Goal: Task Accomplishment & Management: Manage account settings

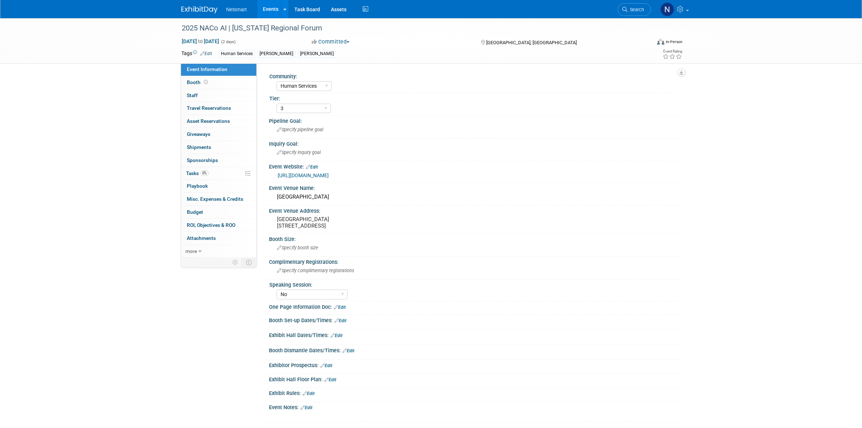
select select "Human Services"
select select "3"
select select "No"
click at [635, 8] on span "Search" at bounding box center [635, 9] width 17 height 5
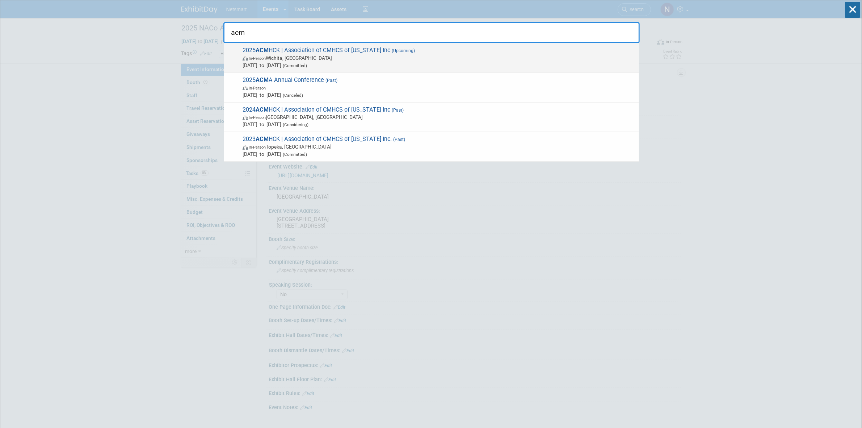
type input "acm"
click at [277, 48] on span "2025 ACM HCK | Association of CMHCS of [US_STATE] Inc (Upcoming) In-Person [GEO…" at bounding box center [437, 58] width 395 height 22
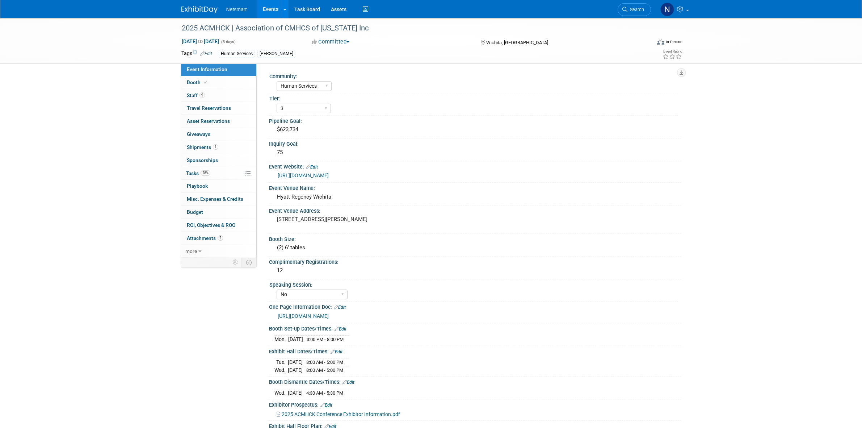
select select "Human Services"
select select "3"
select select "No"
click at [210, 96] on link "9 Staff 9" at bounding box center [218, 95] width 75 height 13
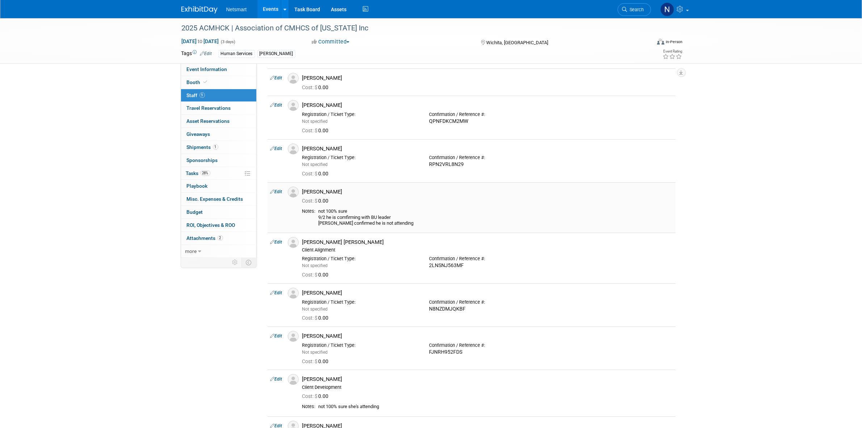
scroll to position [91, 0]
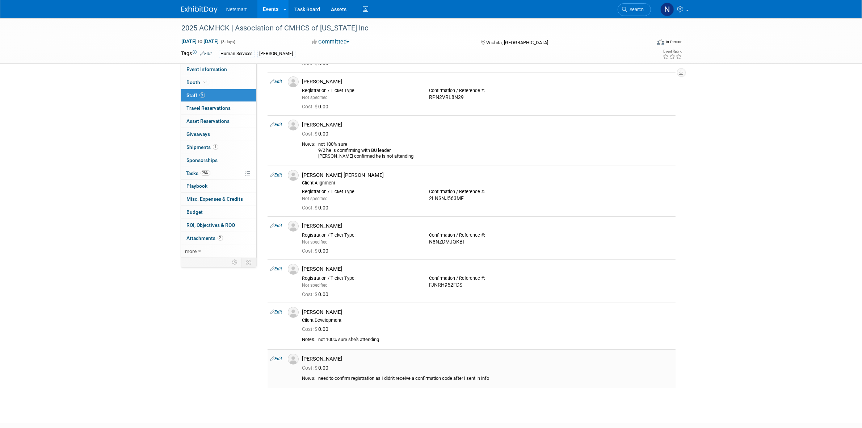
click at [281, 361] on link "Edit" at bounding box center [276, 358] width 12 height 5
select select "ad974859-180a-4164-9b2e-6abb8cec0144"
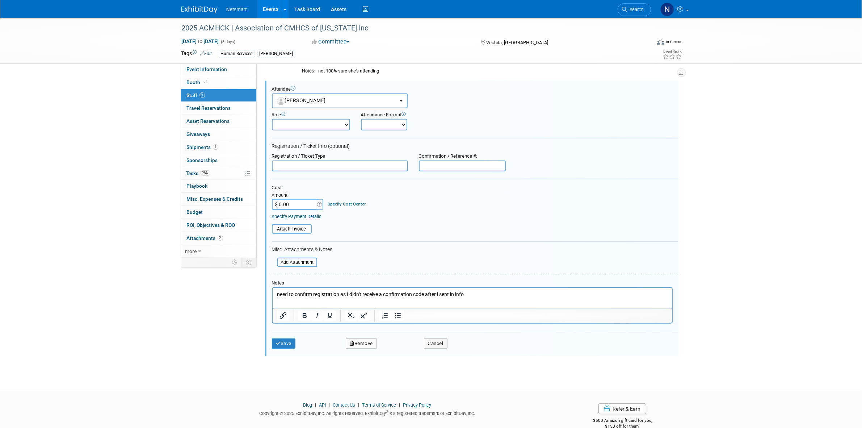
scroll to position [0, 0]
click at [454, 161] on input "text" at bounding box center [462, 165] width 87 height 11
paste input "LHNXZLCGZ9F"
type input "LHNXZLCGZ9F"
click at [285, 341] on button "Save" at bounding box center [284, 343] width 24 height 10
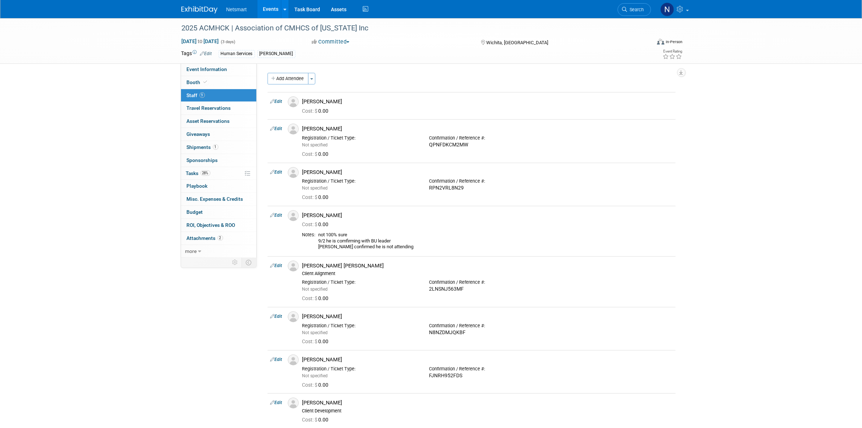
drag, startPoint x: 277, startPoint y: 100, endPoint x: 376, endPoint y: 133, distance: 104.3
click at [277, 100] on link "Edit" at bounding box center [276, 101] width 12 height 5
select select "d204a297-a55b-4e92-a9ff-0b6c2c505c90"
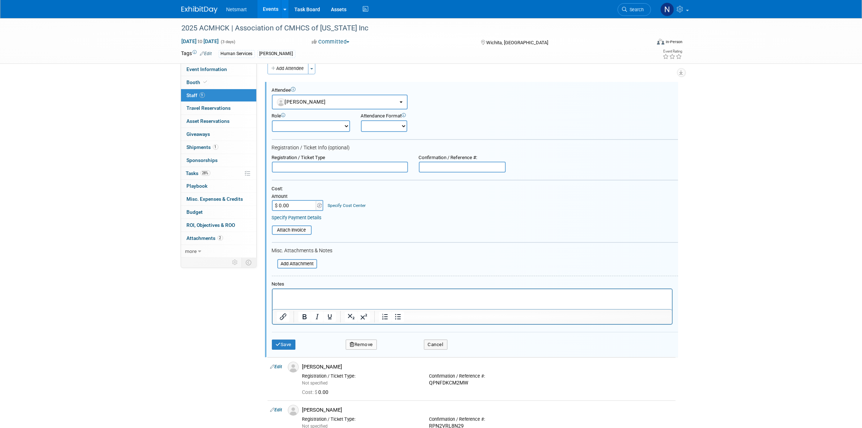
click at [442, 164] on input "text" at bounding box center [462, 166] width 87 height 11
paste input "QNNB3G595SQ"
type input "QNNB3G595SQ"
click at [281, 342] on button "Save" at bounding box center [284, 344] width 24 height 10
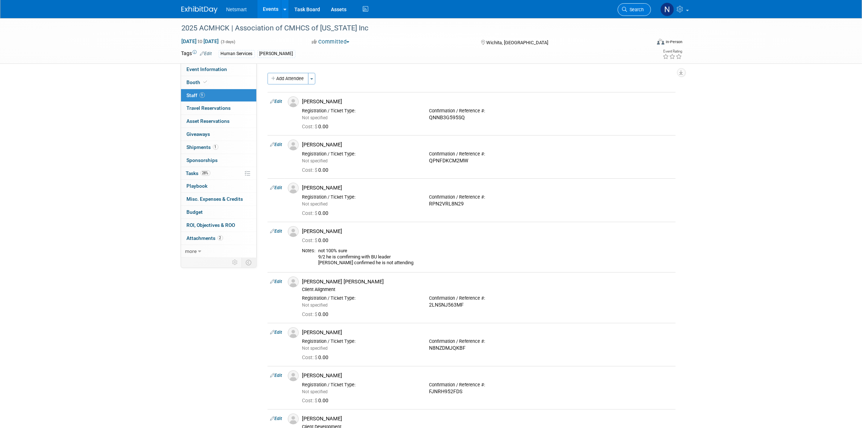
click at [626, 12] on link "Search" at bounding box center [634, 9] width 33 height 13
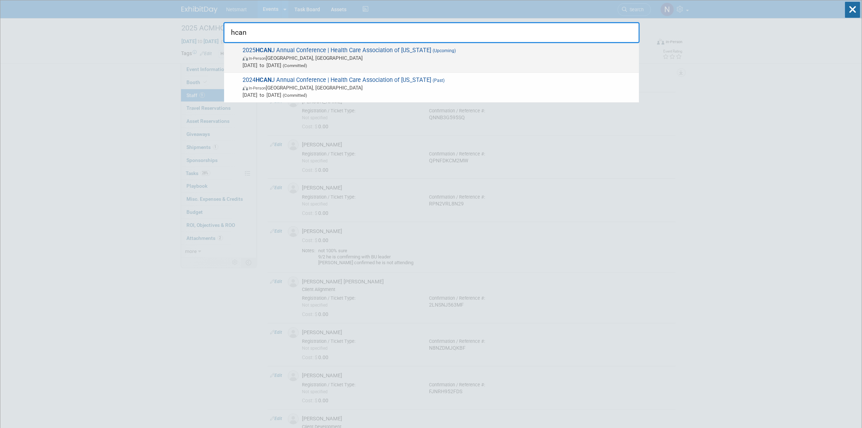
type input "hcan"
click at [277, 55] on span "In-Person Atlantic City, NJ" at bounding box center [439, 57] width 393 height 7
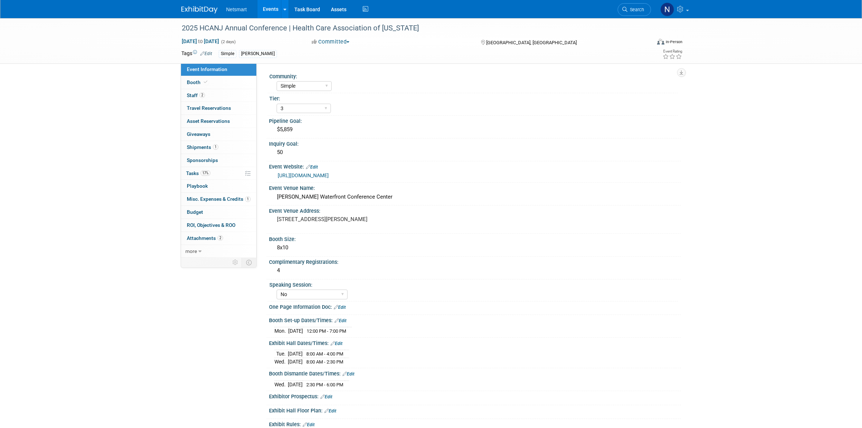
select select "Simple"
select select "3"
select select "No"
click at [216, 171] on link "17% Tasks 17%" at bounding box center [218, 173] width 75 height 13
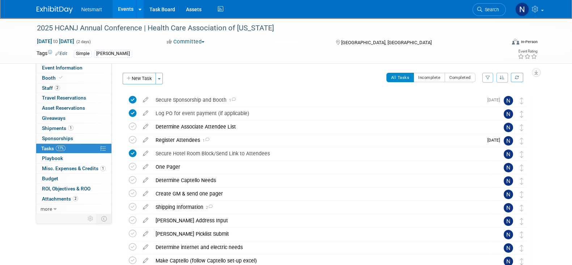
click at [484, 6] on link "Search" at bounding box center [489, 9] width 33 height 13
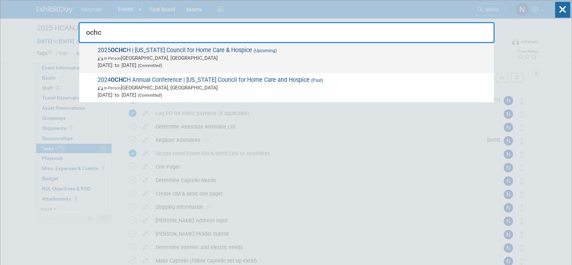
type input "ochc"
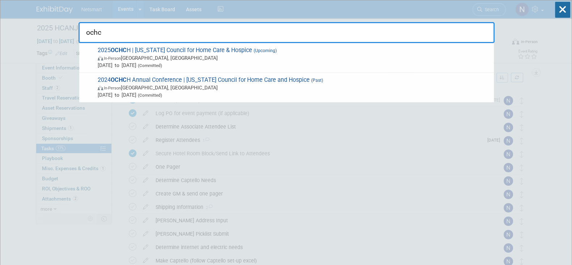
click at [174, 59] on span "In-Person Westerville, OH" at bounding box center [294, 57] width 393 height 7
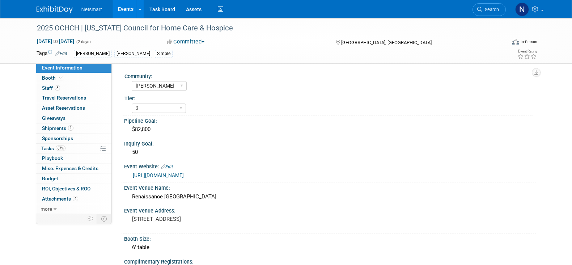
select select "[PERSON_NAME]"
select select "3"
select select "Yes"
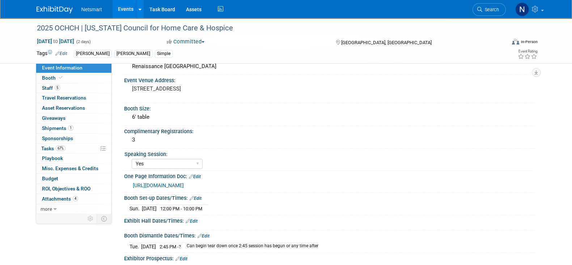
scroll to position [181, 0]
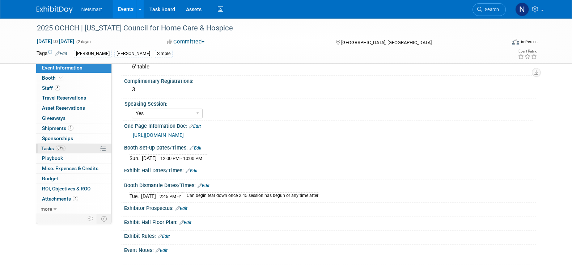
click at [60, 148] on span "67%" at bounding box center [61, 148] width 10 height 5
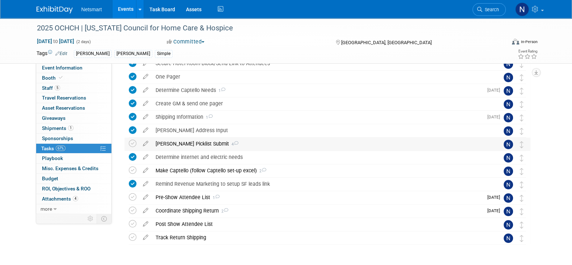
click at [178, 142] on div "Derse Picklist Submit 4" at bounding box center [320, 144] width 337 height 12
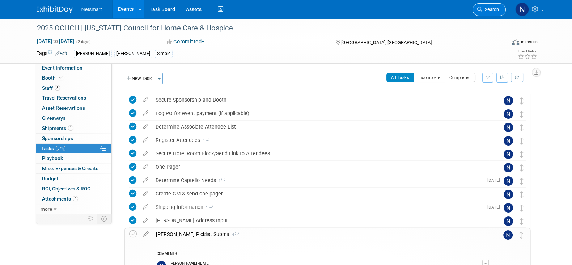
click at [483, 9] on span "Search" at bounding box center [491, 9] width 17 height 5
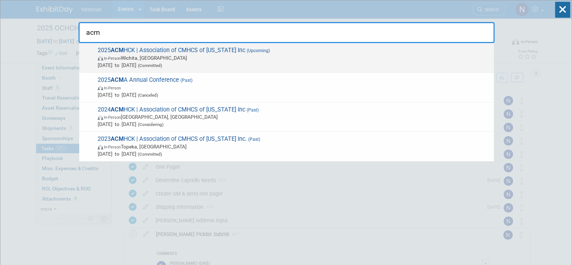
type input "acm"
click at [136, 53] on span "2025 ACM HCK | Association of CMHCS of Kansas Inc (Upcoming) In-Person Wichita,…" at bounding box center [293, 58] width 395 height 22
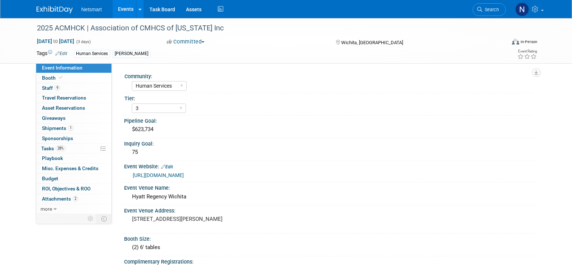
select select "Human Services"
select select "3"
select select "No"
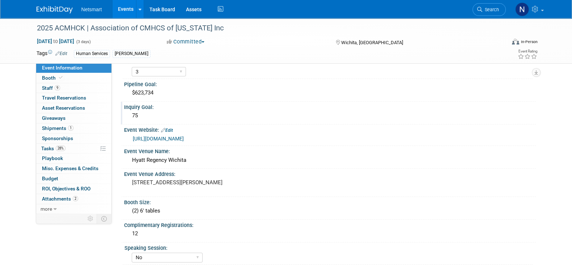
scroll to position [45, 0]
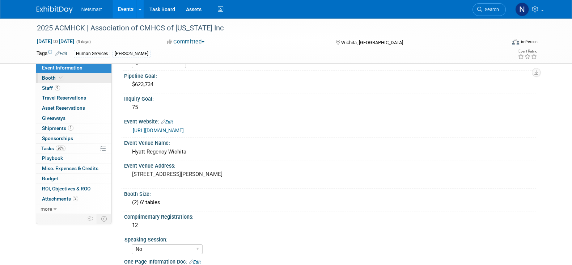
click at [87, 76] on link "Booth" at bounding box center [73, 78] width 75 height 10
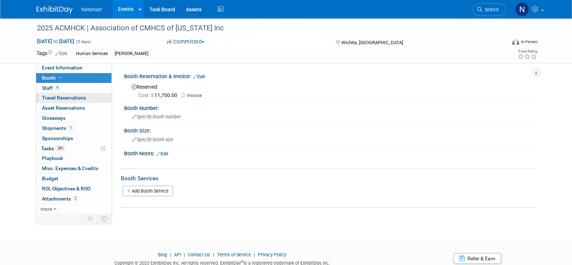
drag, startPoint x: 92, startPoint y: 89, endPoint x: 100, endPoint y: 93, distance: 8.6
click at [92, 89] on link "9 Staff 9" at bounding box center [73, 88] width 75 height 10
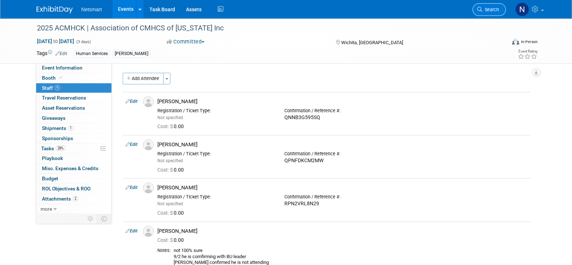
click at [487, 10] on span "Search" at bounding box center [491, 9] width 17 height 5
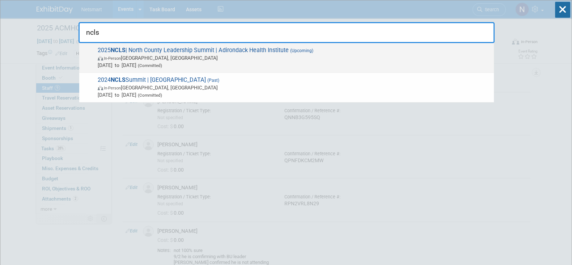
type input "ncls"
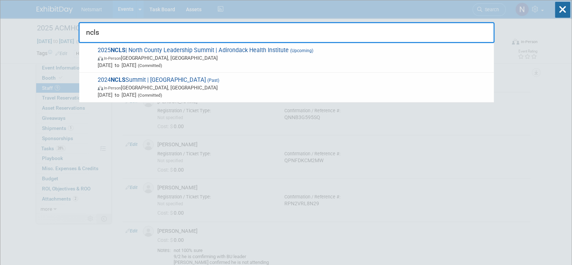
click at [163, 55] on span "In-Person Lake Placid, NY" at bounding box center [294, 57] width 393 height 7
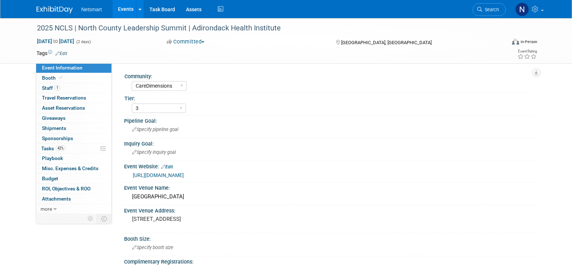
select select "CareDimensions"
select select "3"
select select "No"
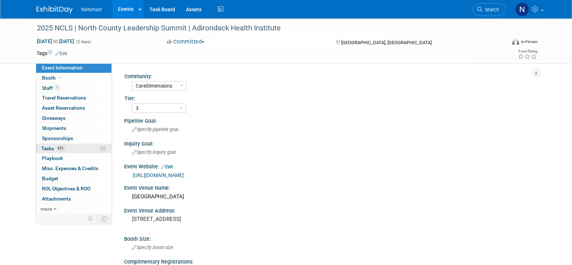
click at [71, 147] on link "42% Tasks 42%" at bounding box center [73, 149] width 75 height 10
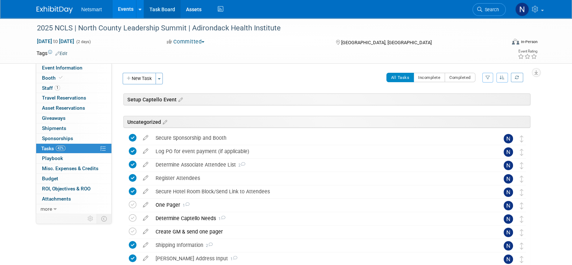
click at [159, 9] on link "Task Board" at bounding box center [162, 9] width 37 height 18
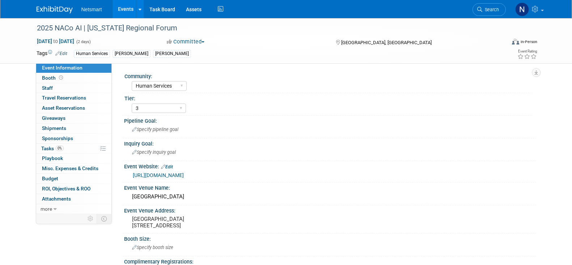
select select "Human Services"
select select "3"
select select "No"
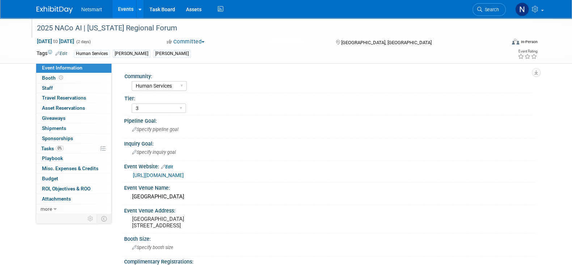
click at [106, 29] on div "2025 NACo AI | [US_STATE] Regional Forum" at bounding box center [264, 28] width 461 height 13
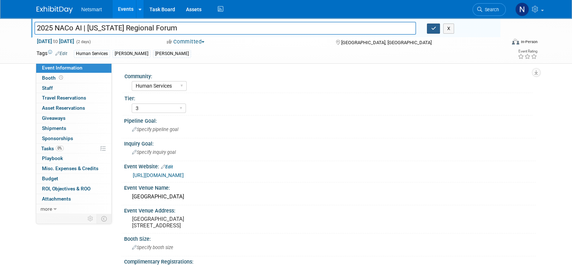
click at [436, 32] on button "button" at bounding box center [433, 29] width 13 height 10
